Goal: Transaction & Acquisition: Purchase product/service

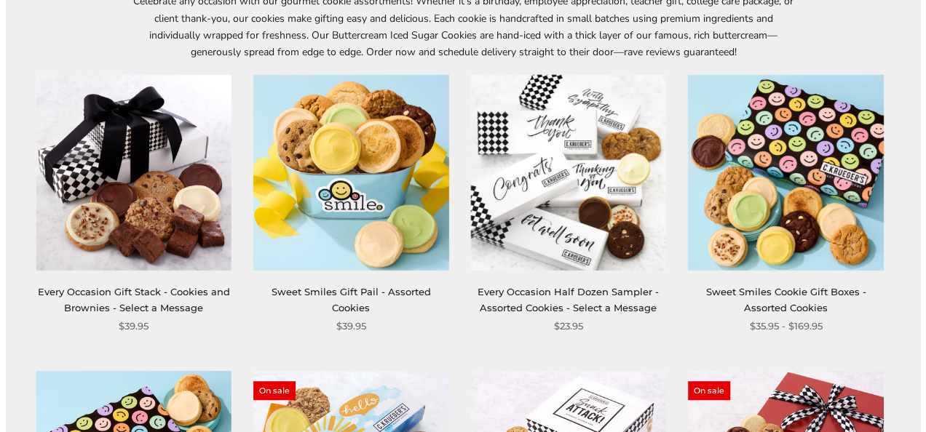
scroll to position [1, 0]
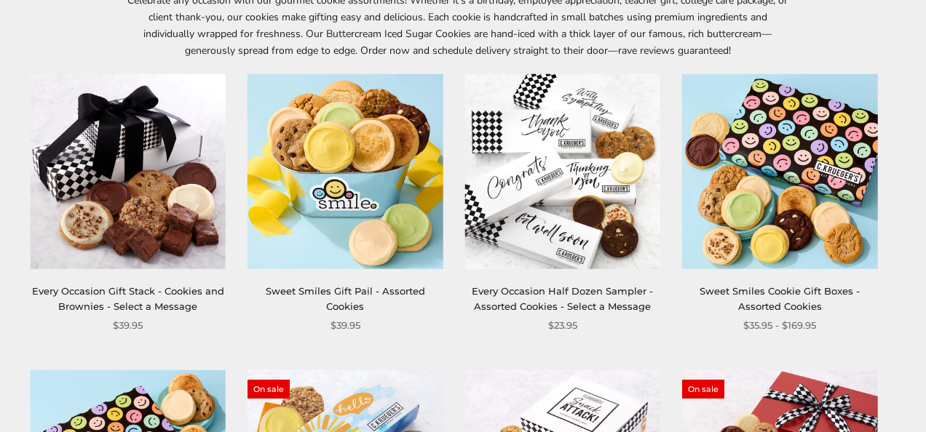
click at [914, 75] on html "Skip to content ****** Bestsellers Fall NEW! Cozy Autumn Fall Celebration Water…" at bounding box center [457, 215] width 915 height 433
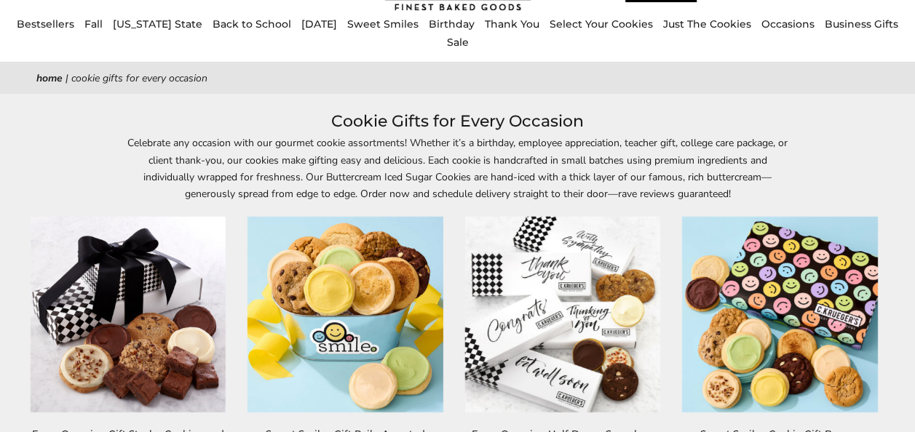
scroll to position [80, 0]
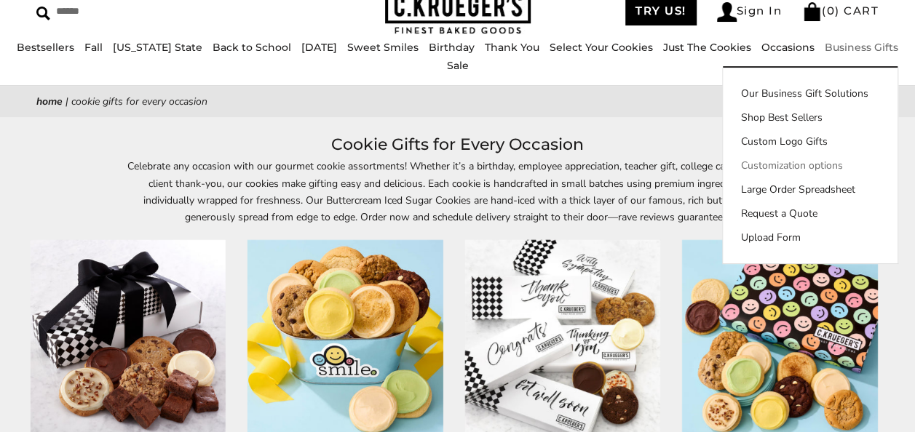
click at [752, 173] on link "Customization options" at bounding box center [810, 165] width 175 height 15
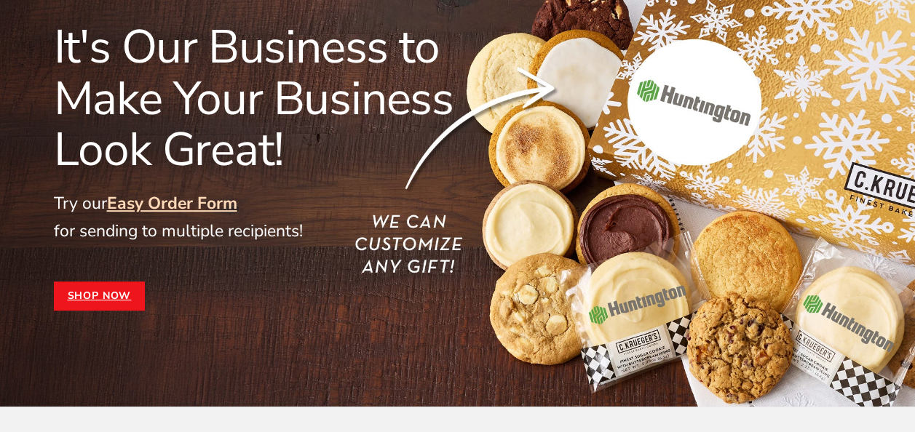
scroll to position [191, 0]
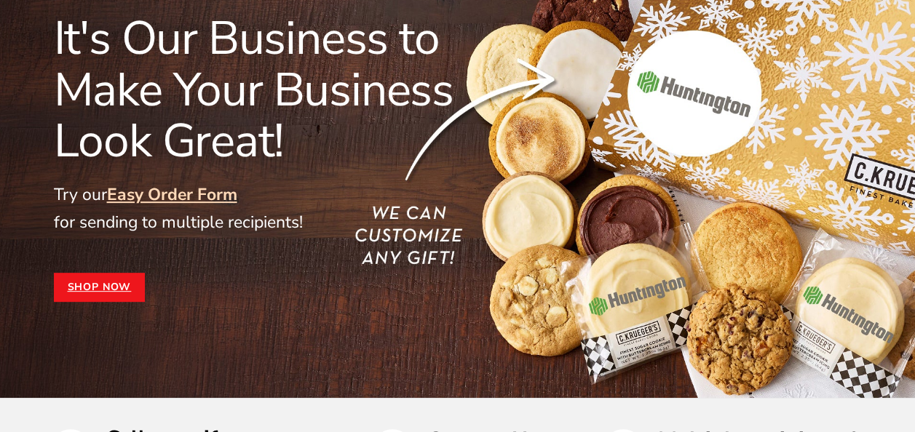
click at [217, 194] on link "Easy Order Form" at bounding box center [172, 194] width 130 height 23
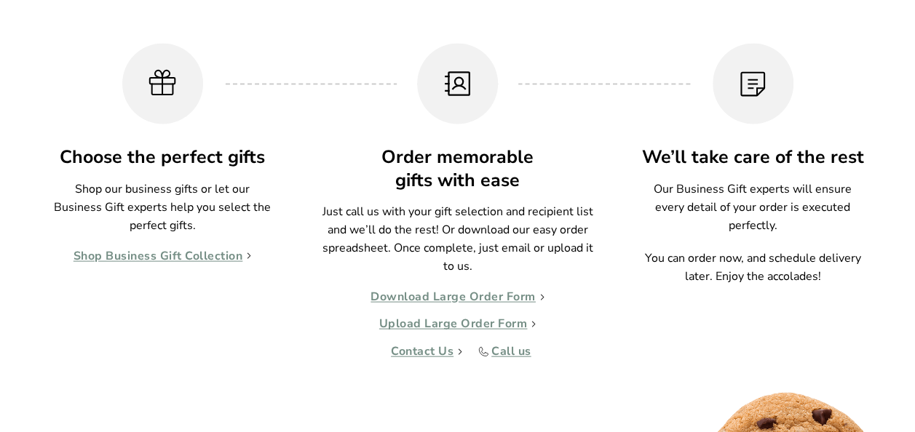
scroll to position [1442, 0]
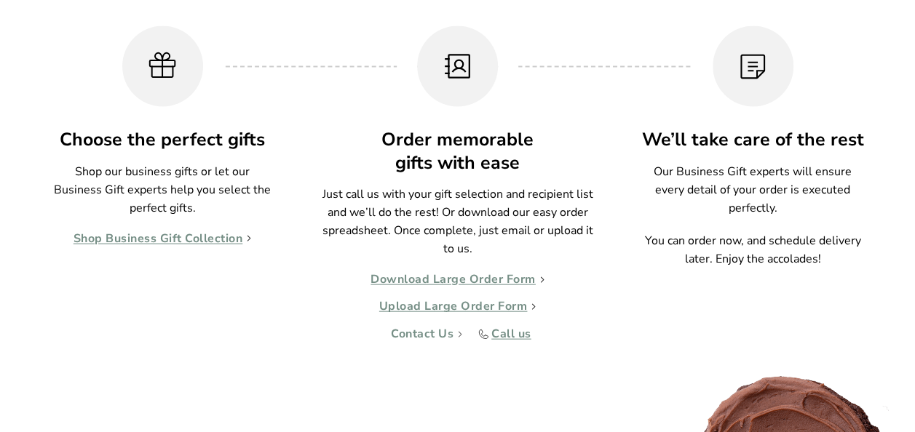
click at [410, 331] on link "Contact Us" at bounding box center [426, 334] width 71 height 15
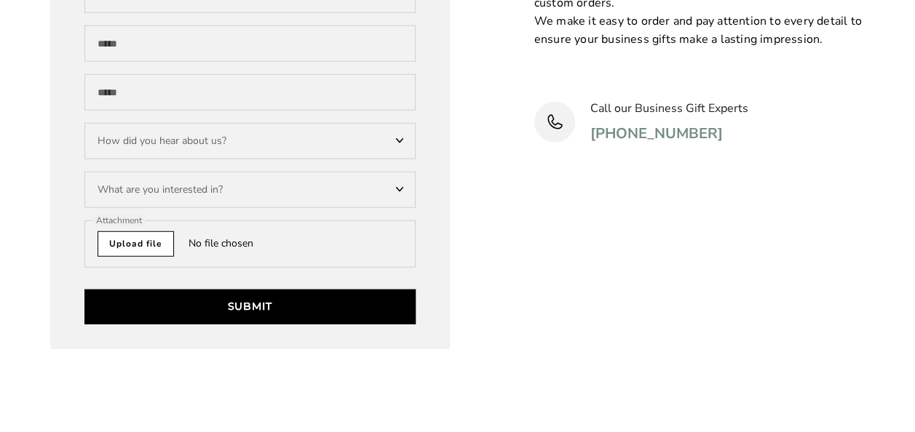
scroll to position [4651, 0]
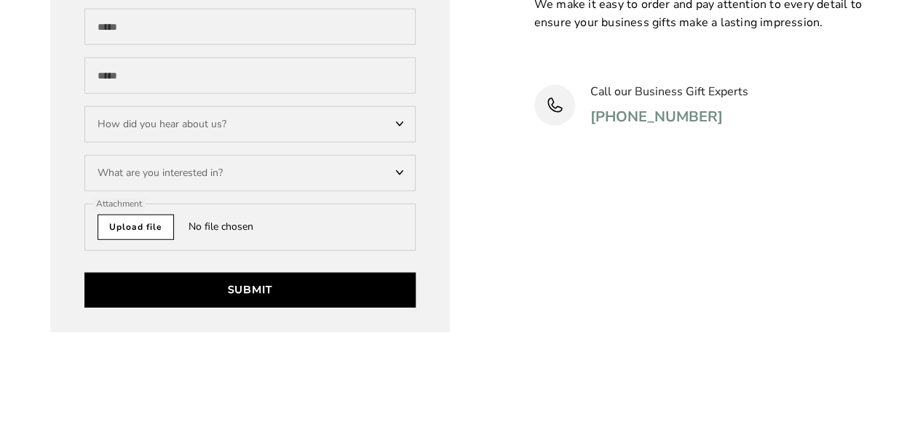
click at [340, 172] on div "What are you interested in?" at bounding box center [249, 173] width 331 height 36
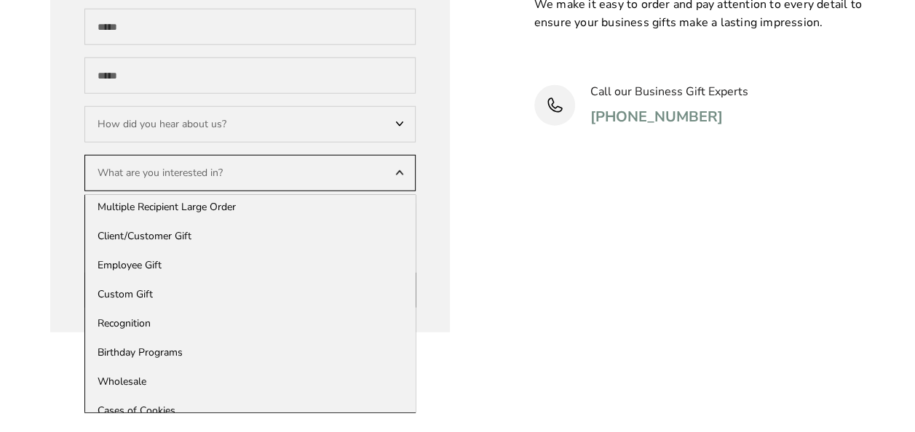
scroll to position [0, 0]
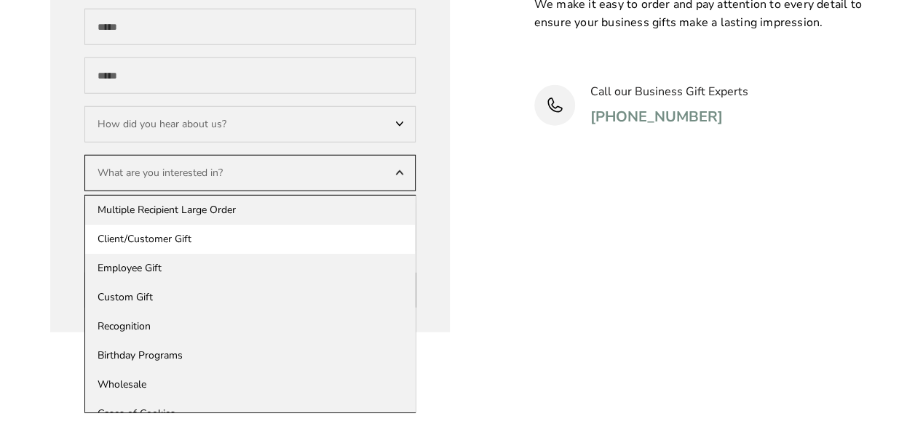
click at [345, 235] on div "Client/Customer Gift" at bounding box center [250, 239] width 330 height 29
select select "**********"
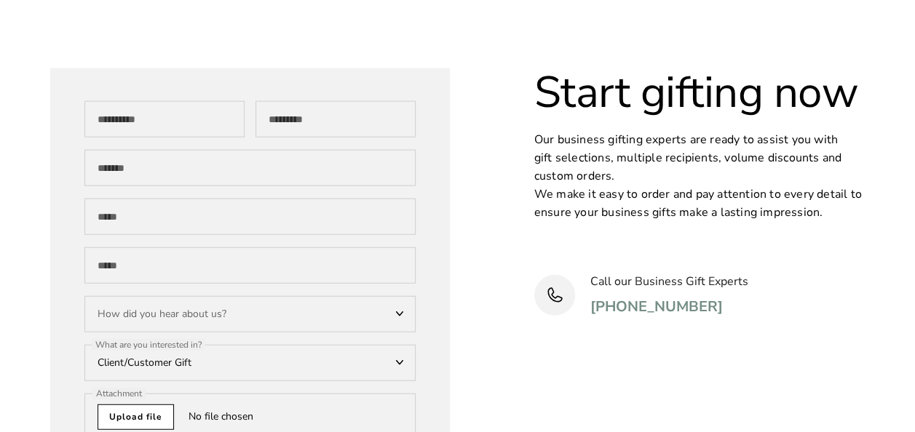
scroll to position [4495, 0]
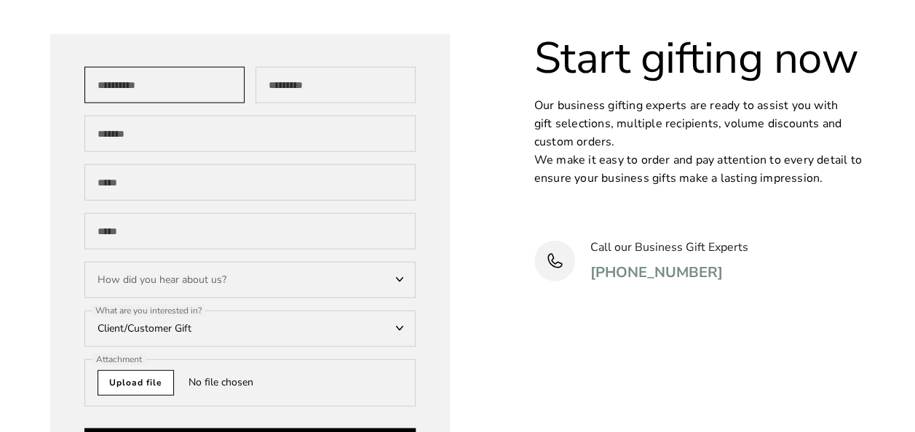
click at [163, 92] on input "First Name" at bounding box center [164, 85] width 160 height 36
type input "****"
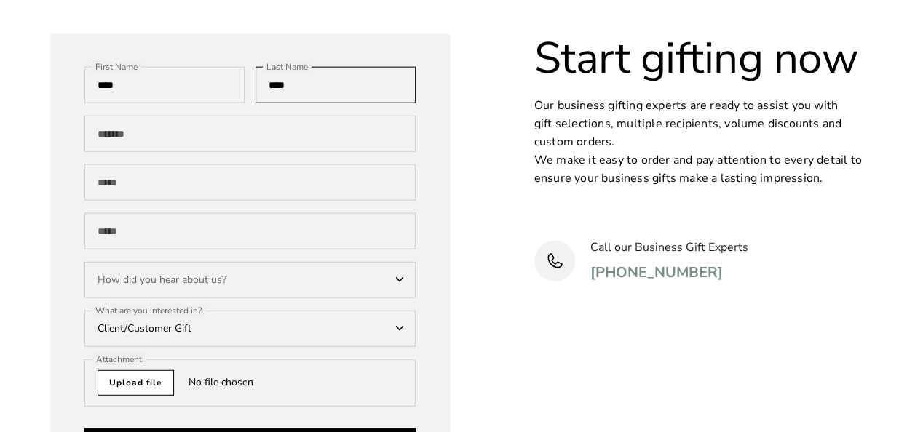
type input "****"
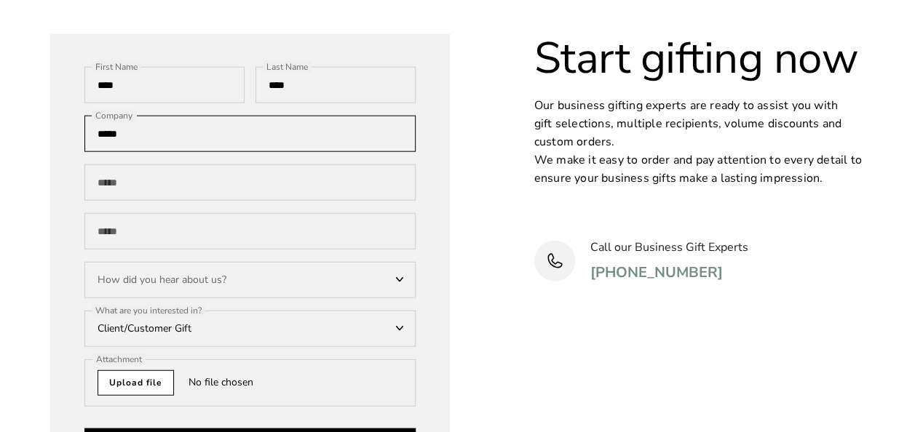
type input "**********"
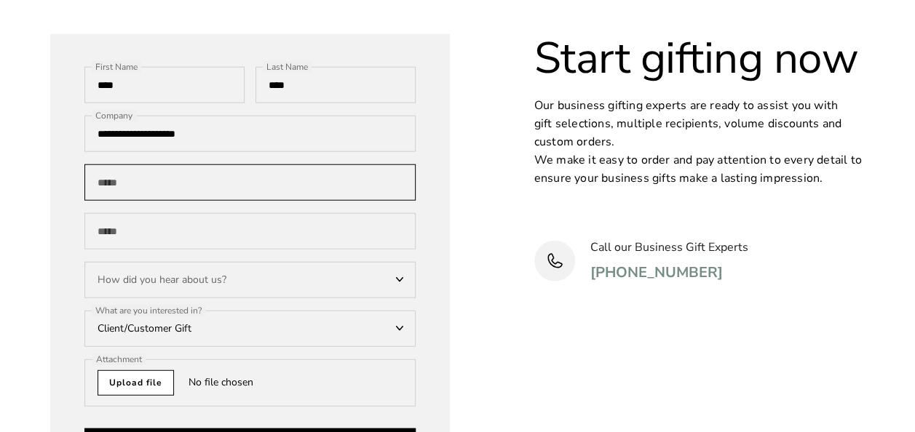
type input "**********"
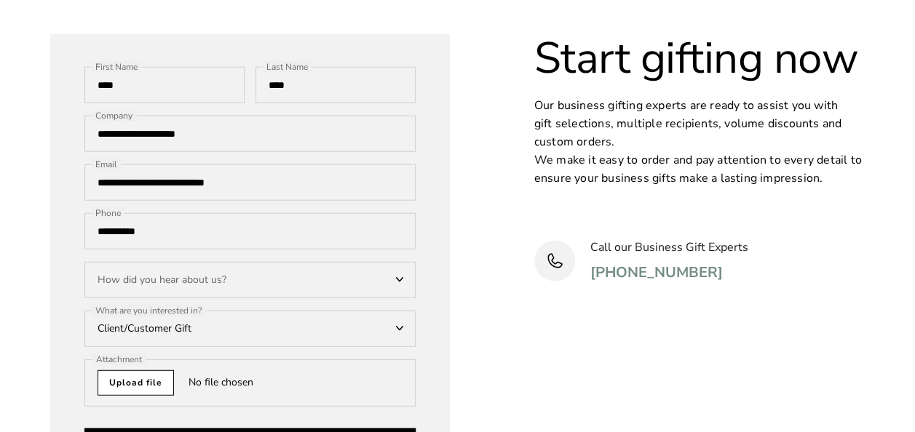
click at [586, 332] on div "Start gifting now Our business gifting experts are ready to assist you with gif…" at bounding box center [699, 261] width 331 height 454
click at [199, 277] on div "How did you hear about us?" at bounding box center [249, 280] width 331 height 36
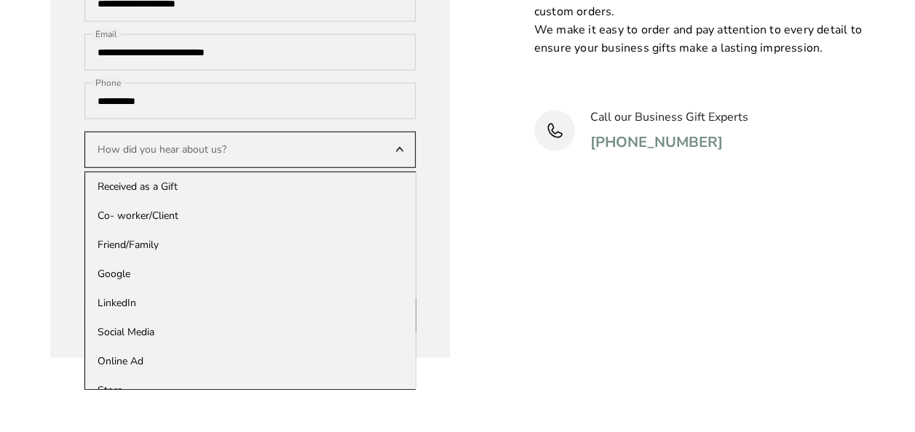
scroll to position [4634, 0]
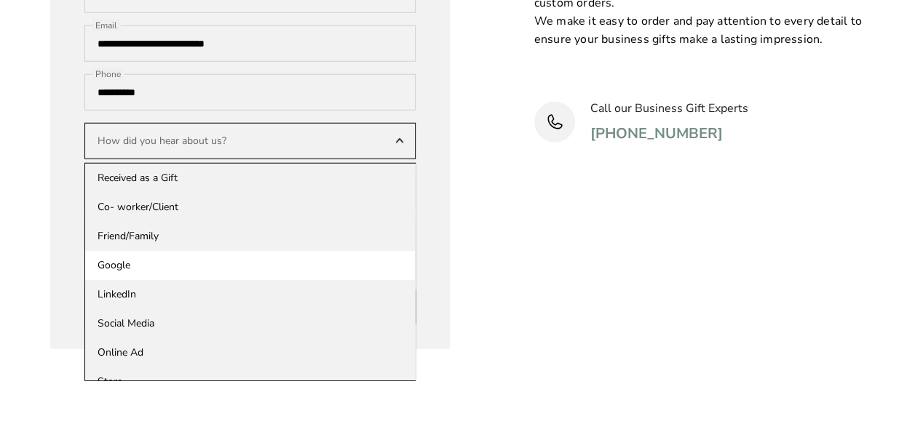
click at [236, 278] on div "Google" at bounding box center [250, 265] width 330 height 29
select select "******"
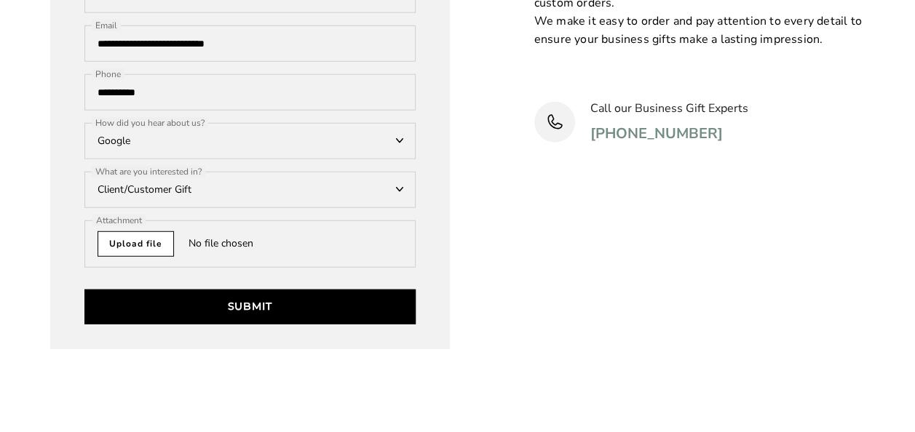
click at [538, 294] on div "Start gifting now Our business gifting experts are ready to assist you with gif…" at bounding box center [699, 122] width 331 height 454
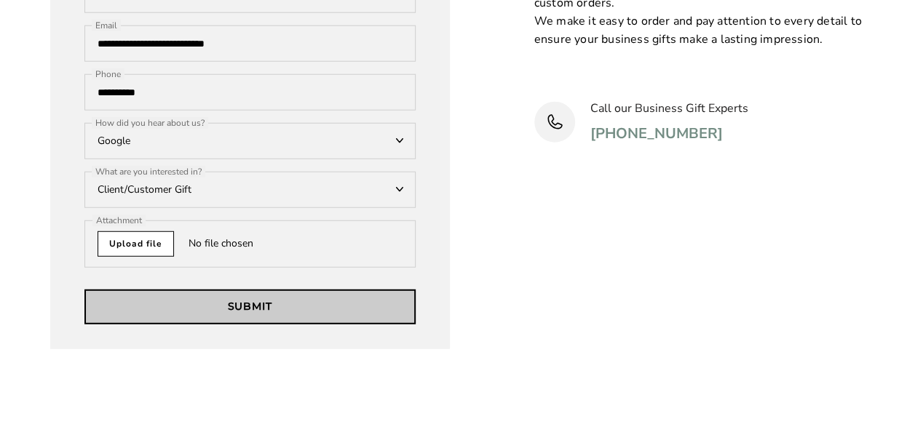
click at [311, 303] on button "Submit" at bounding box center [249, 307] width 331 height 35
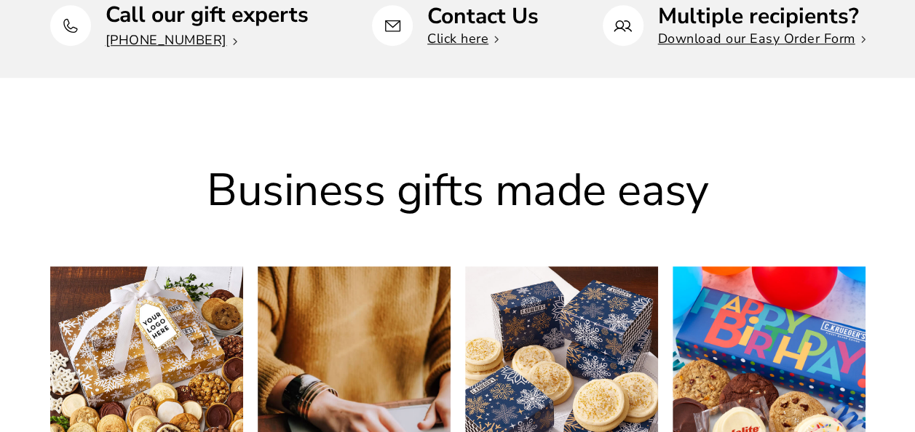
scroll to position [179, 0]
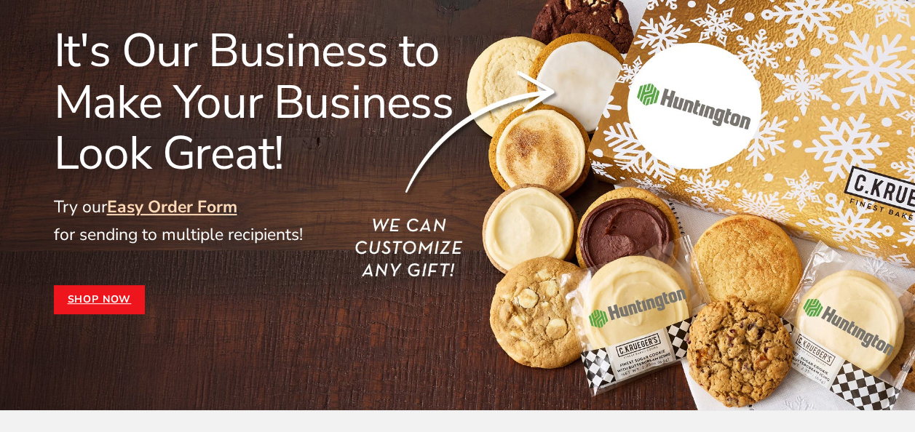
click at [127, 304] on link "Shop Now" at bounding box center [100, 299] width 92 height 29
click at [833, 43] on div "It's Our Business to Make Your Business Look Great! Try our Easy Order Form for…" at bounding box center [457, 169] width 837 height 289
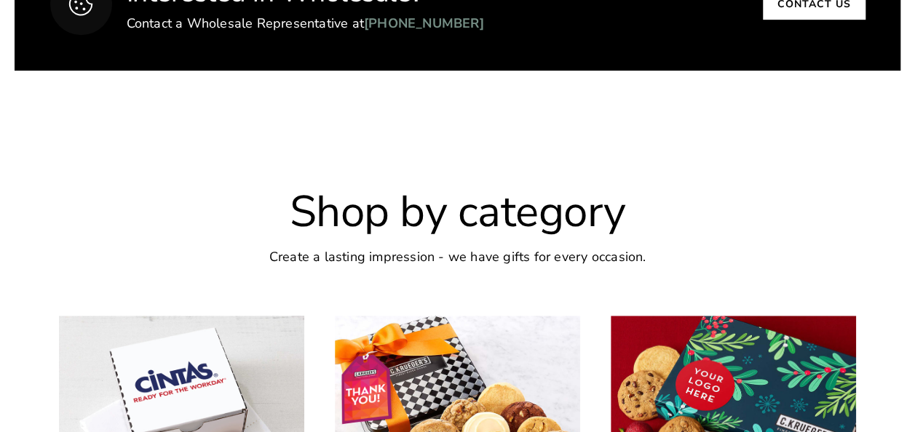
scroll to position [3502, 0]
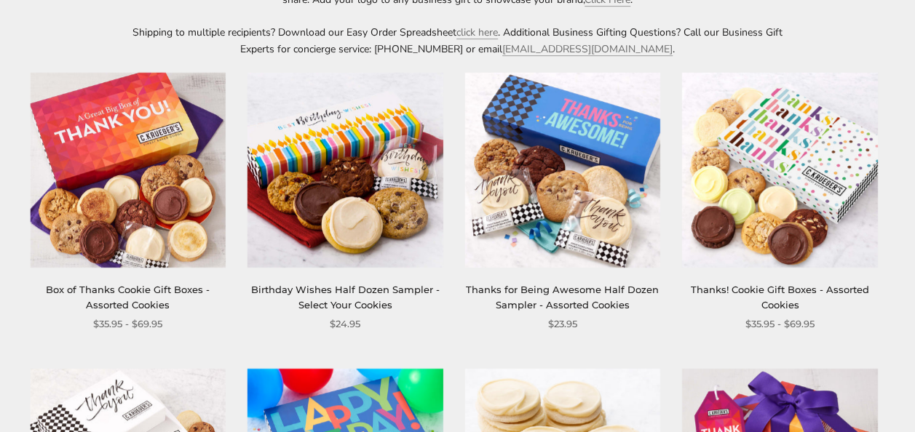
scroll to position [330, 0]
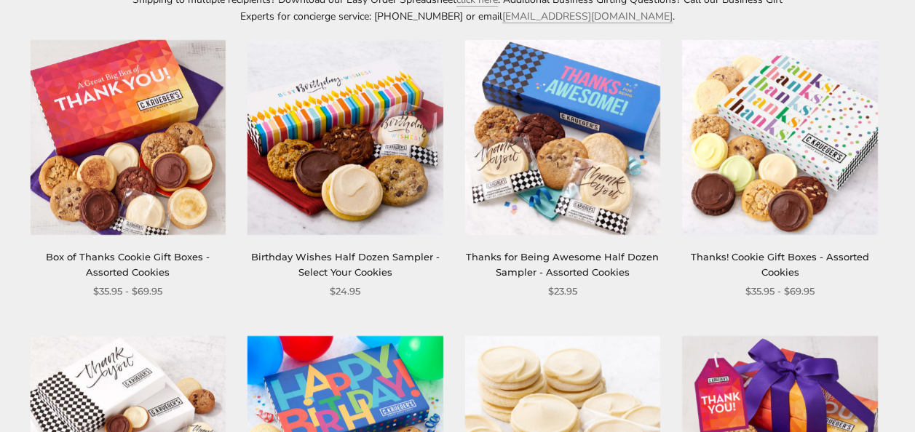
click at [167, 143] on img at bounding box center [128, 137] width 196 height 196
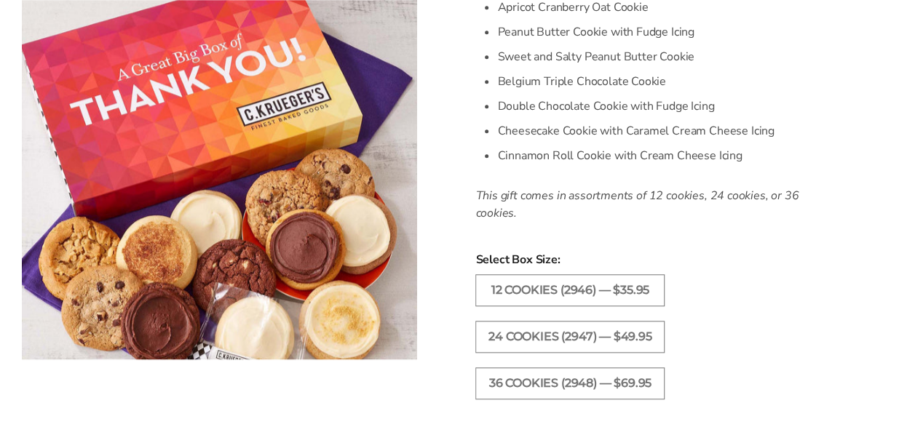
scroll to position [662, 0]
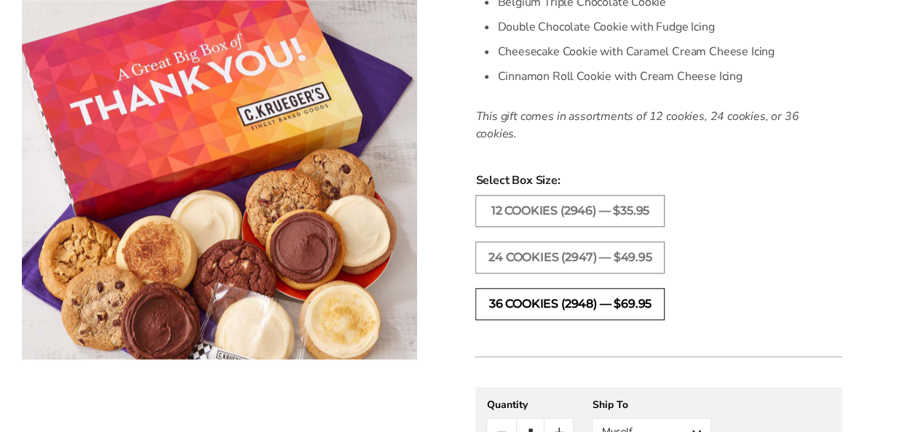
click at [645, 297] on label "36 COOKIES (2948) — $69.95" at bounding box center [569, 304] width 189 height 32
click at [699, 266] on ul "12 COOKIES (2946) — $35.95 24 COOKIES (2947) — $49.95 36 COOKIES (2948) — $69.95" at bounding box center [658, 265] width 381 height 140
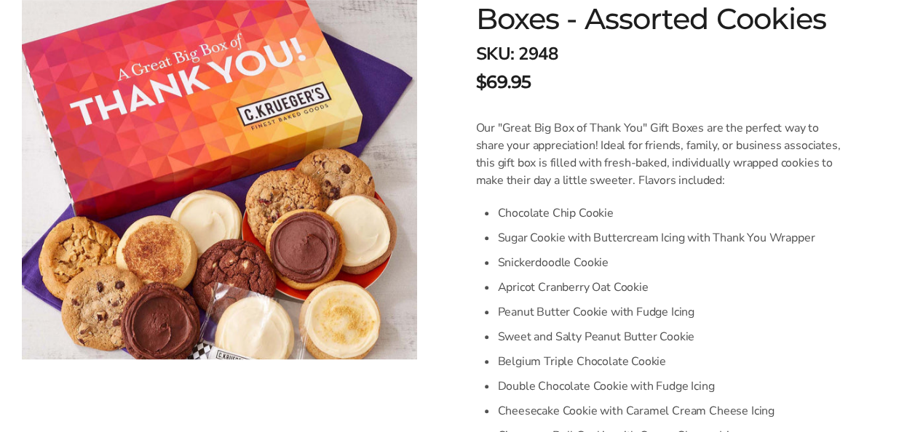
scroll to position [309, 0]
